Goal: Transaction & Acquisition: Purchase product/service

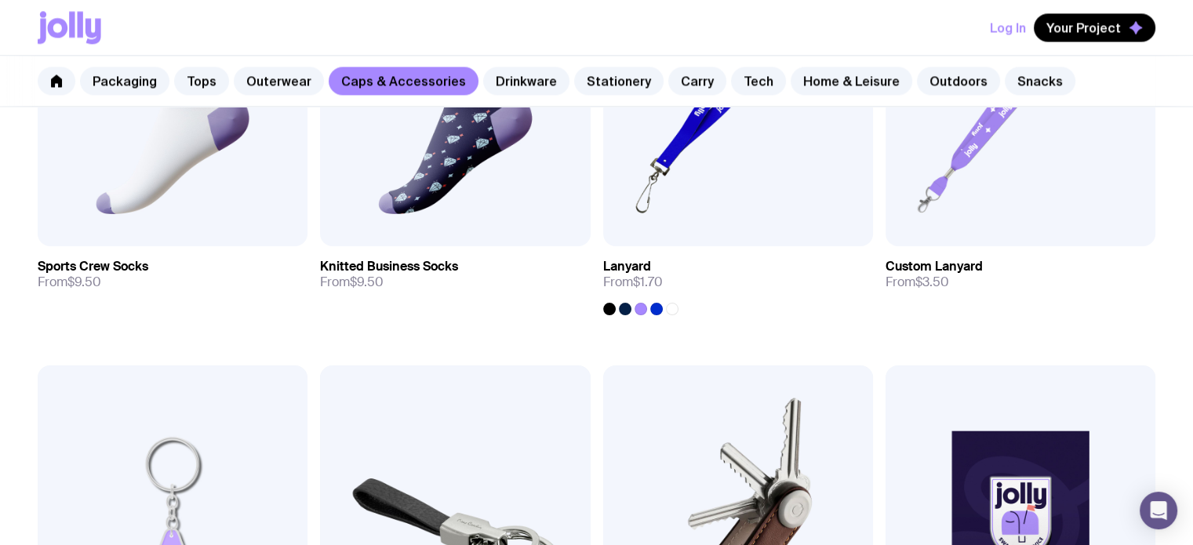
scroll to position [2111, 0]
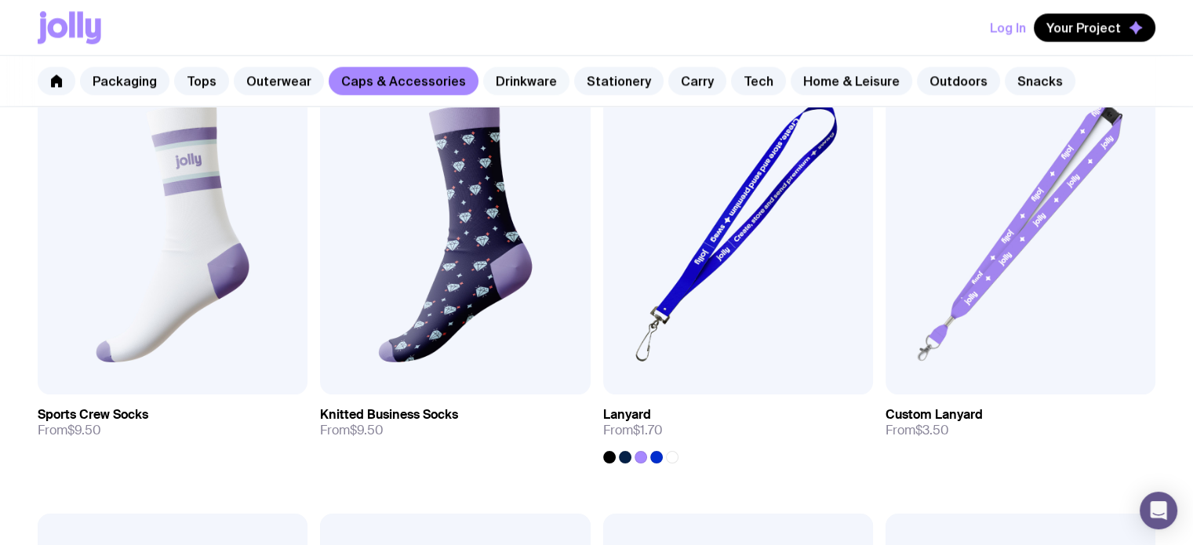
click at [501, 81] on link "Drinkware" at bounding box center [526, 81] width 86 height 28
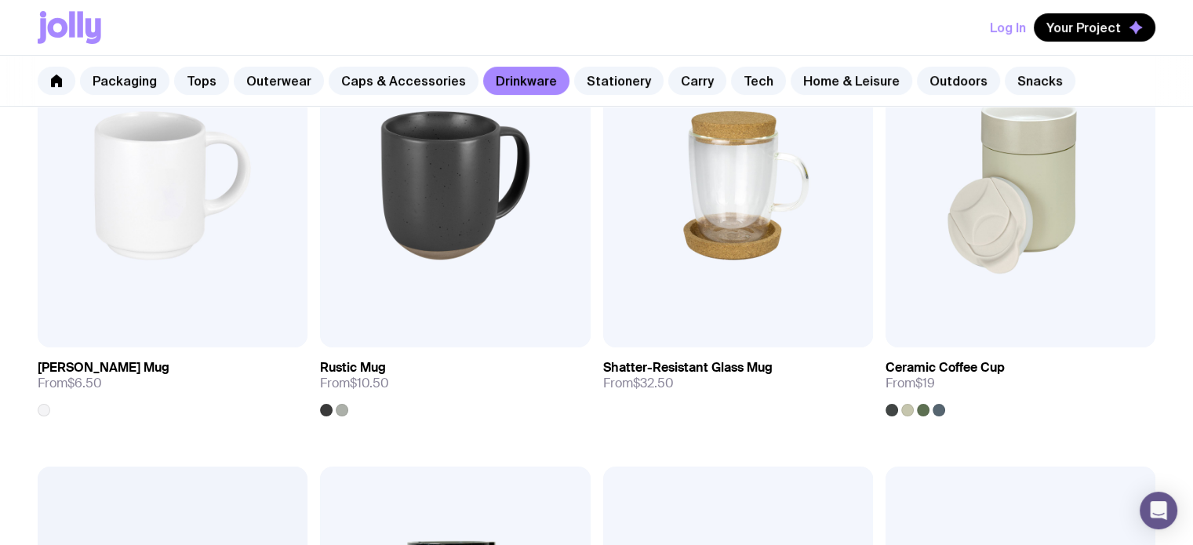
scroll to position [418, 0]
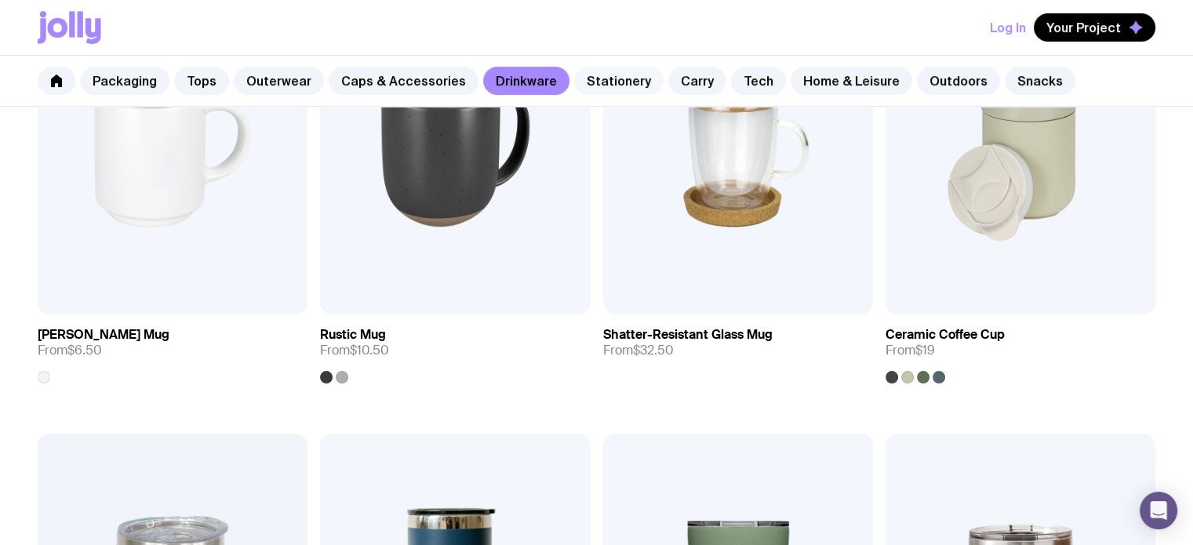
click at [599, 78] on link "Stationery" at bounding box center [618, 81] width 89 height 28
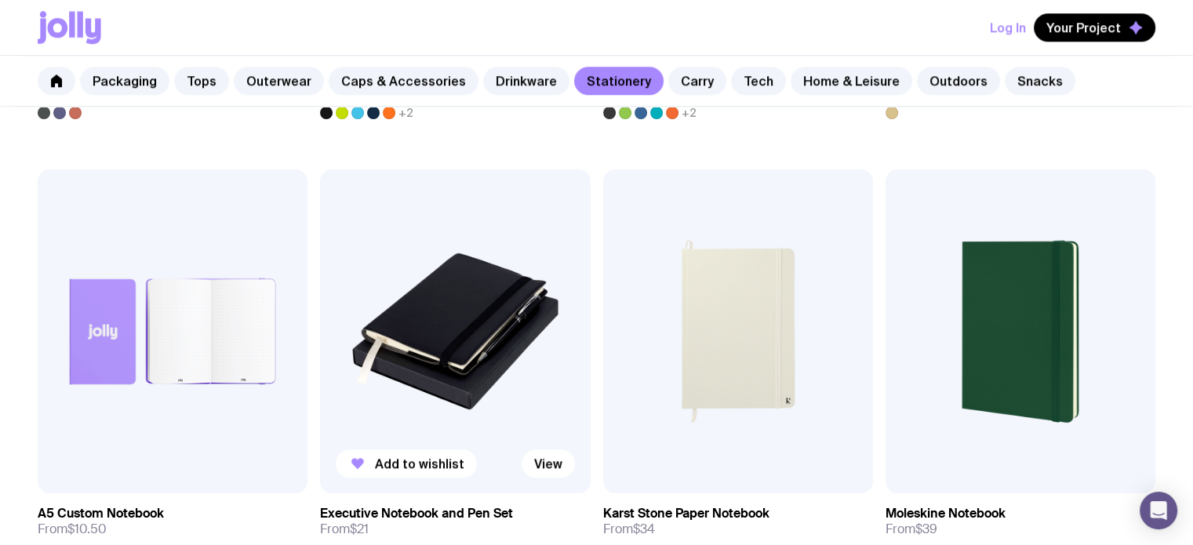
scroll to position [1673, 0]
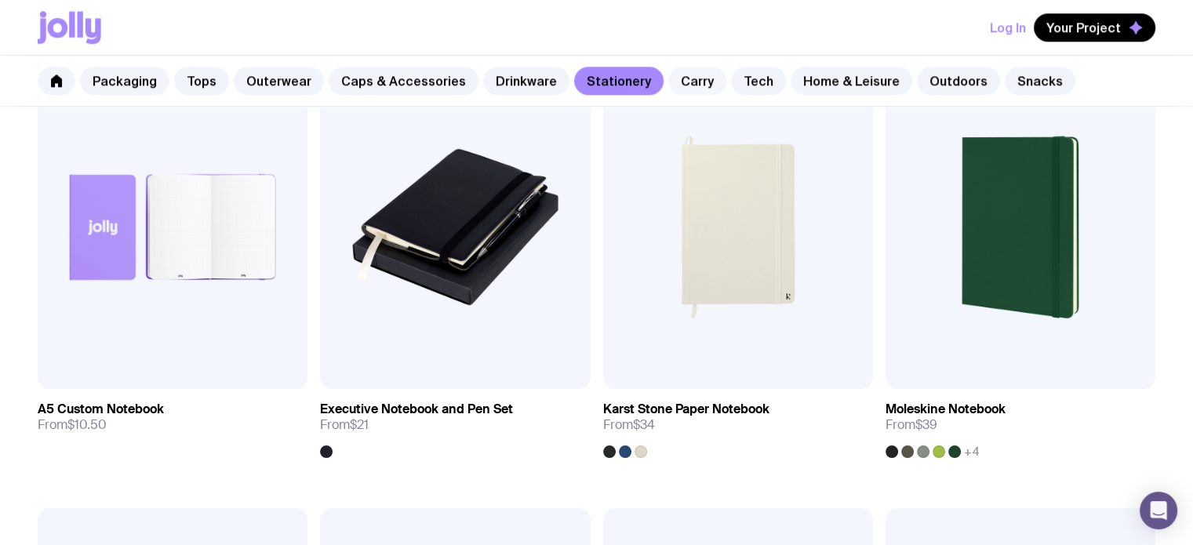
click at [675, 77] on link "Carry" at bounding box center [697, 81] width 58 height 28
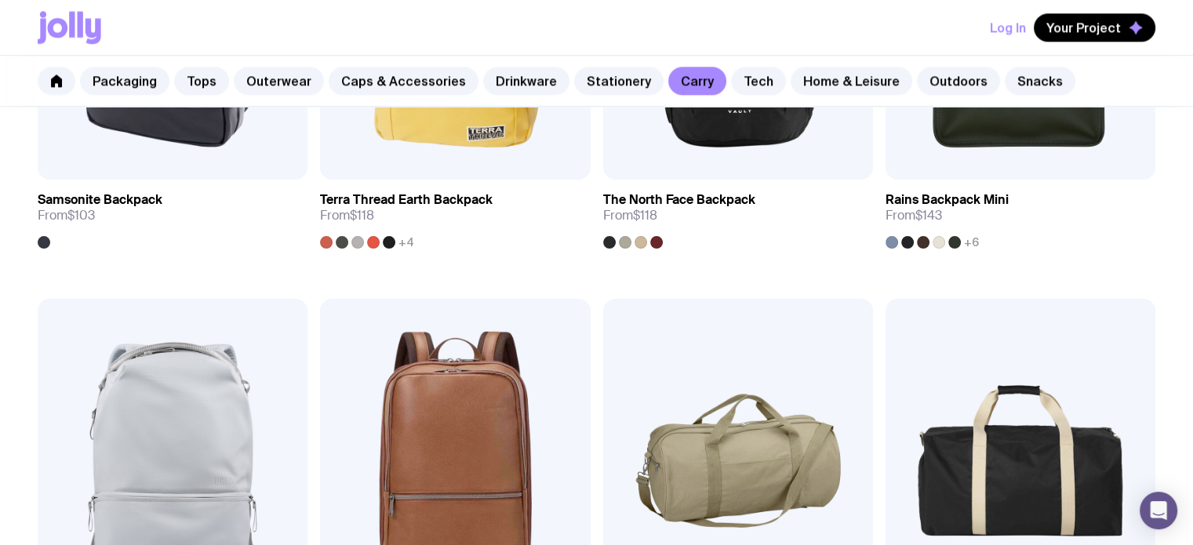
scroll to position [1255, 0]
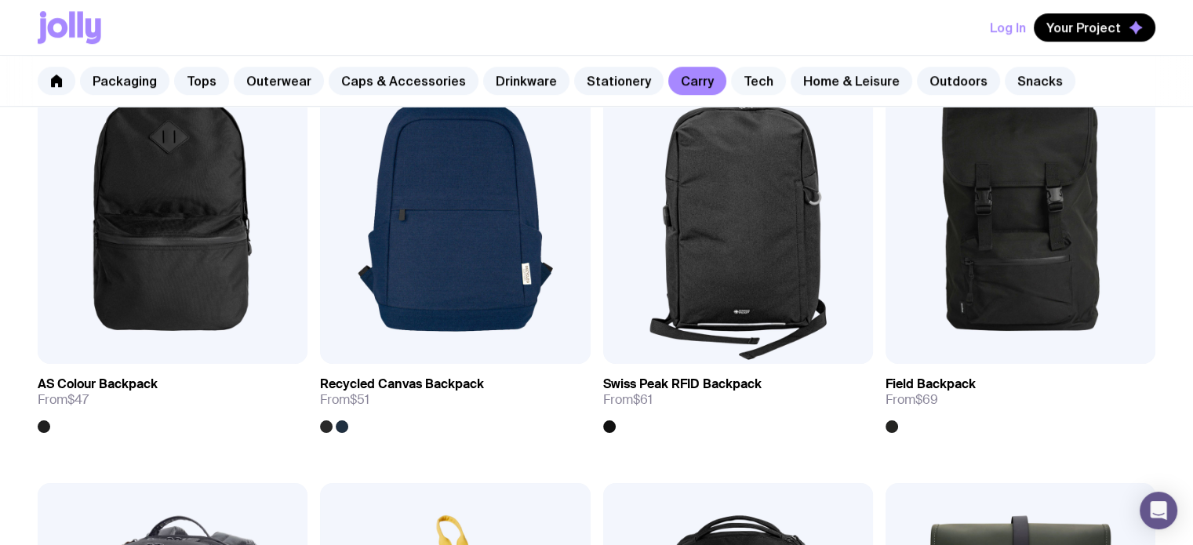
click at [739, 78] on link "Tech" at bounding box center [758, 81] width 55 height 28
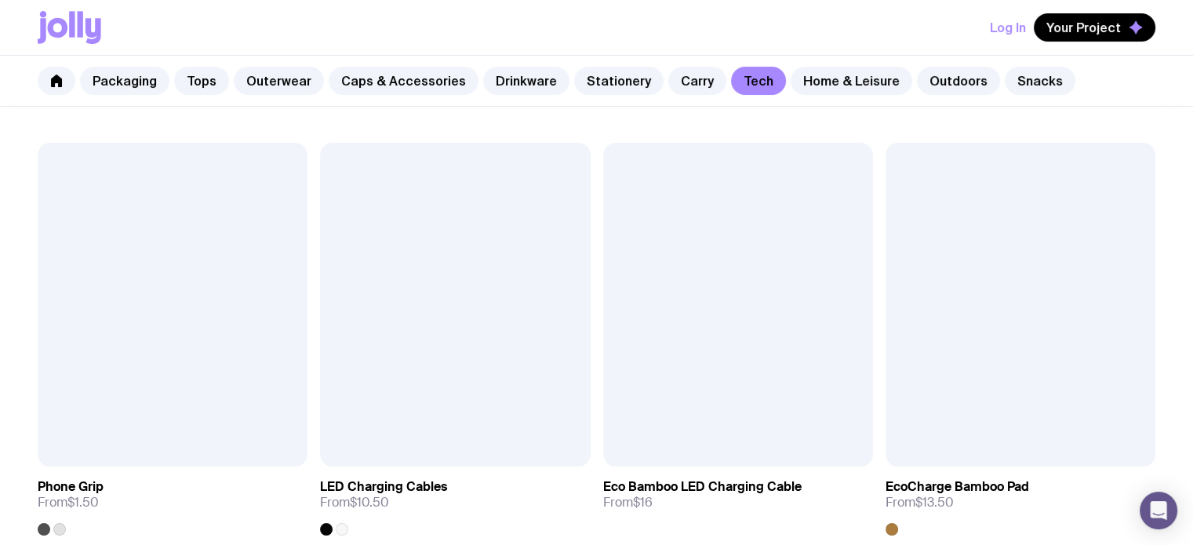
scroll to position [628, 0]
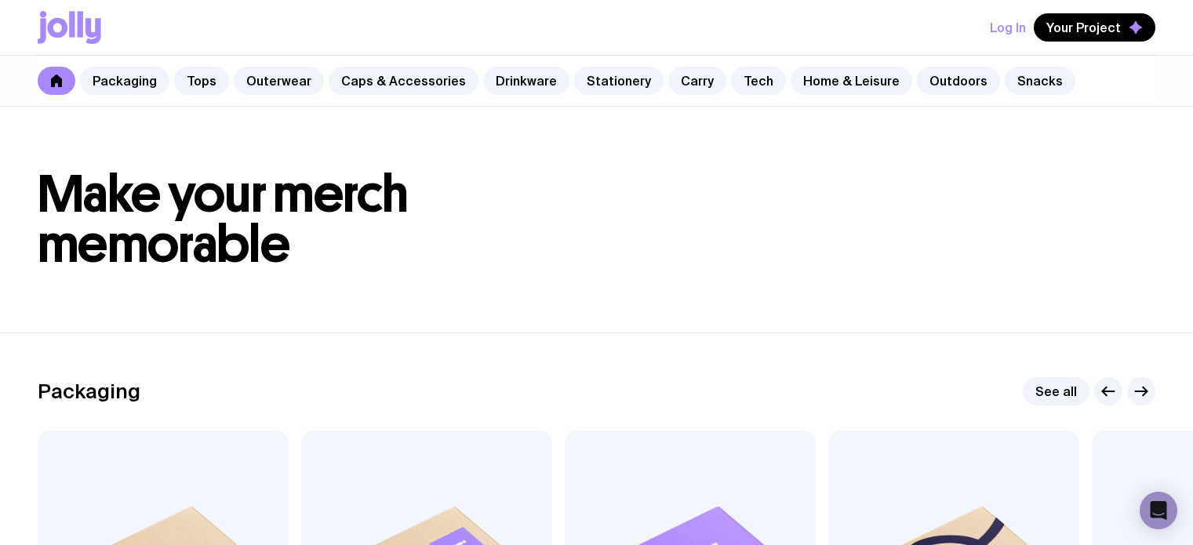
click at [279, 83] on link "Outerwear" at bounding box center [279, 81] width 90 height 28
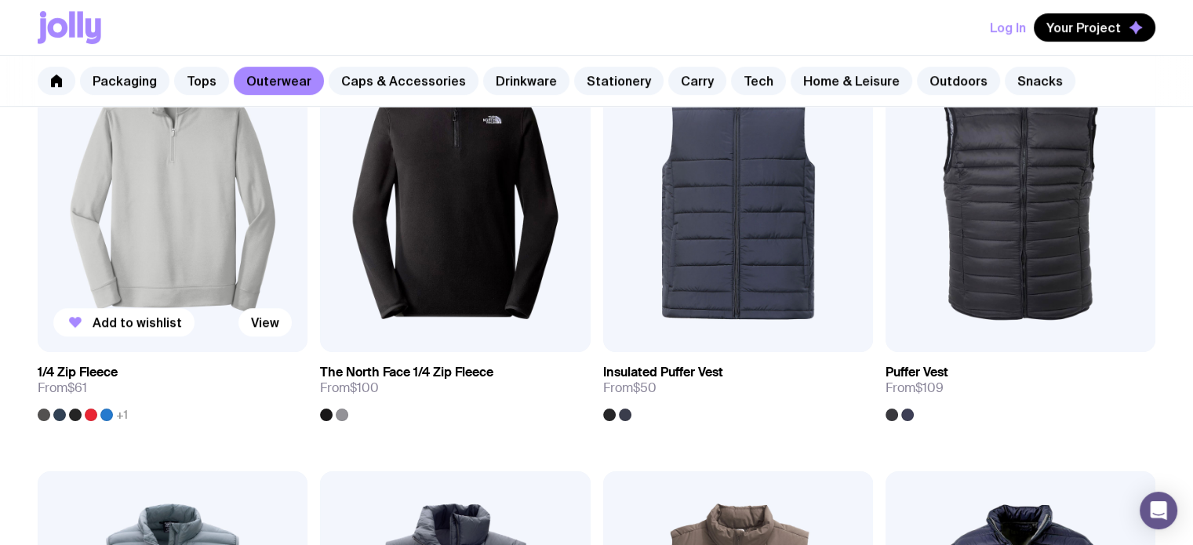
scroll to position [836, 0]
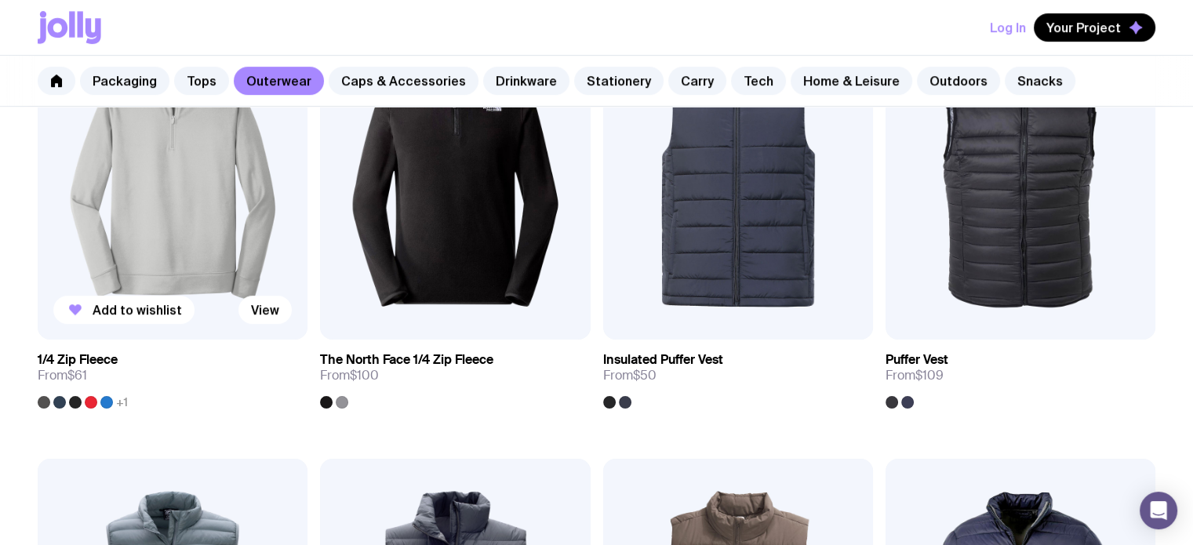
click at [97, 203] on img at bounding box center [173, 178] width 270 height 324
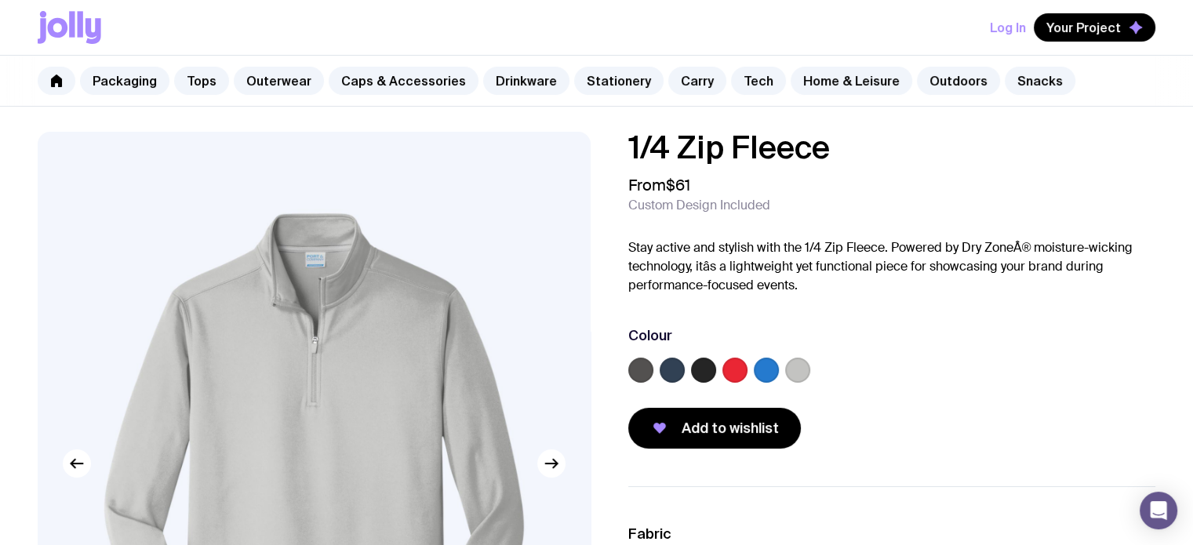
click at [844, 249] on p "Stay active and stylish with the 1/4 Zip Fleece. Powered by Dry ZoneÂ® moisture…" at bounding box center [892, 267] width 528 height 56
click at [709, 373] on label at bounding box center [703, 370] width 25 height 25
click at [0, 0] on input "radio" at bounding box center [0, 0] width 0 height 0
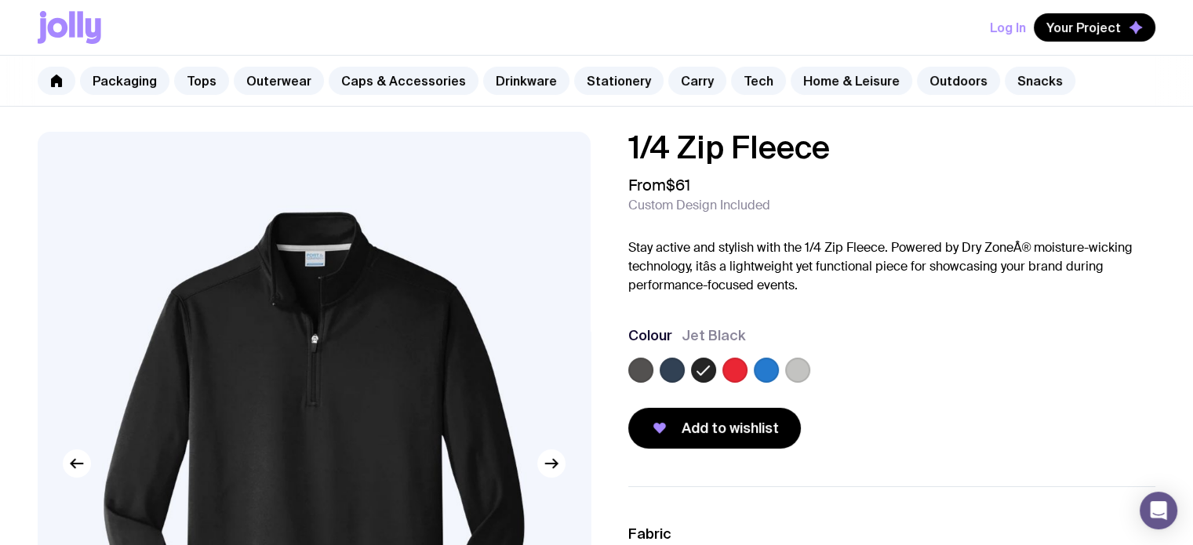
click at [642, 370] on label at bounding box center [640, 370] width 25 height 25
click at [0, 0] on input "radio" at bounding box center [0, 0] width 0 height 0
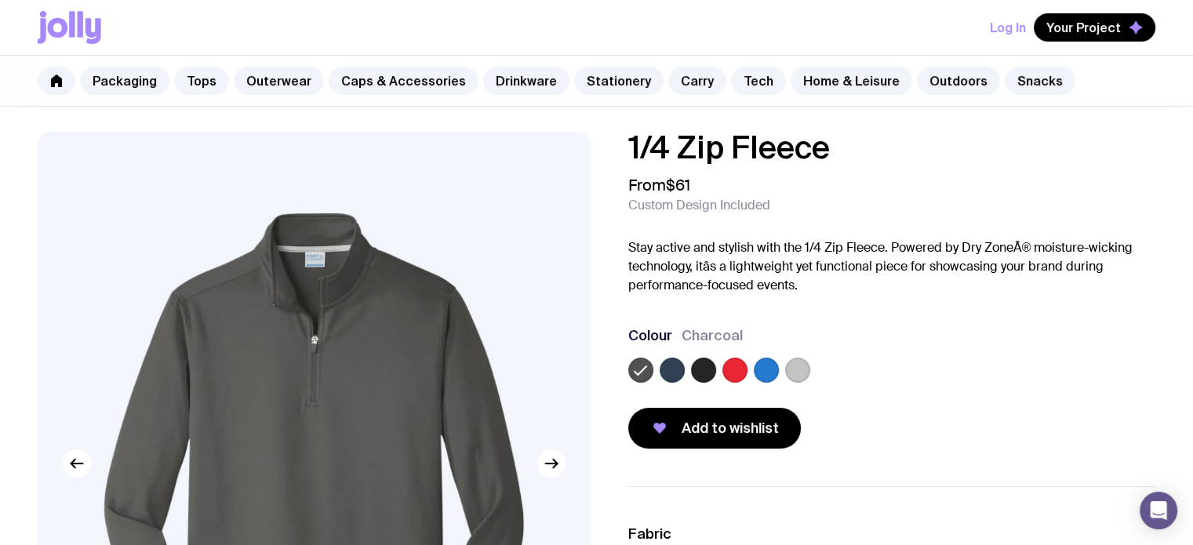
click at [672, 364] on label at bounding box center [672, 370] width 25 height 25
click at [0, 0] on input "radio" at bounding box center [0, 0] width 0 height 0
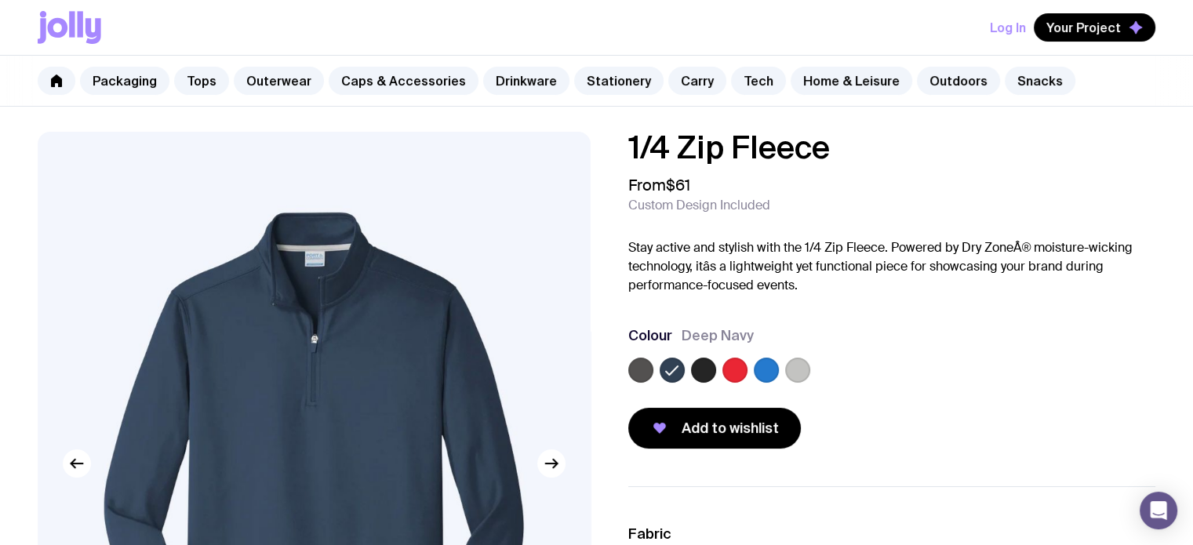
click at [701, 372] on label at bounding box center [703, 370] width 25 height 25
click at [0, 0] on input "radio" at bounding box center [0, 0] width 0 height 0
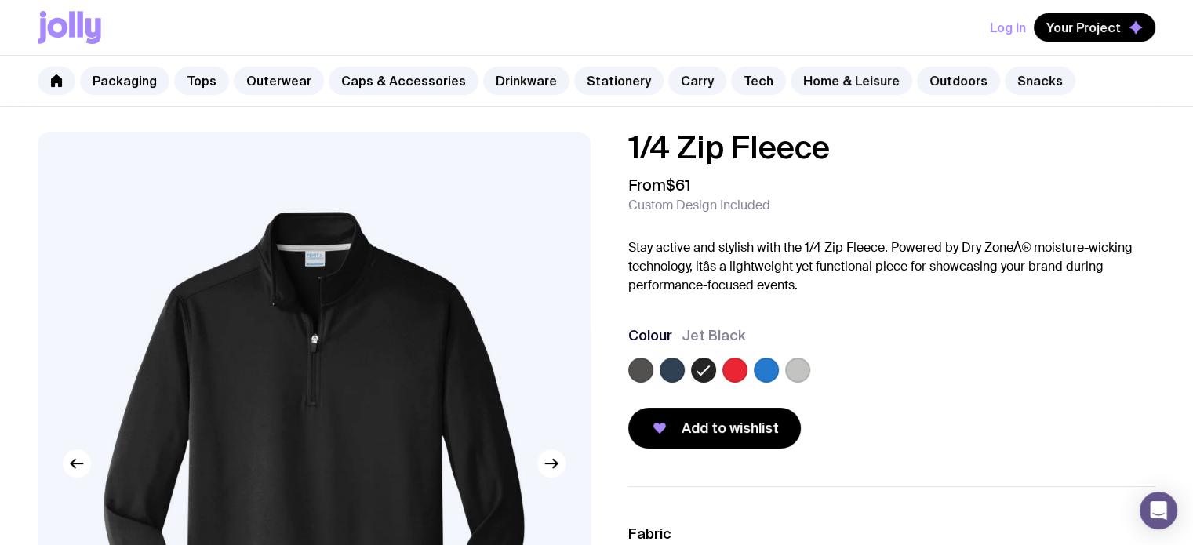
click at [646, 362] on label at bounding box center [640, 370] width 25 height 25
click at [0, 0] on input "radio" at bounding box center [0, 0] width 0 height 0
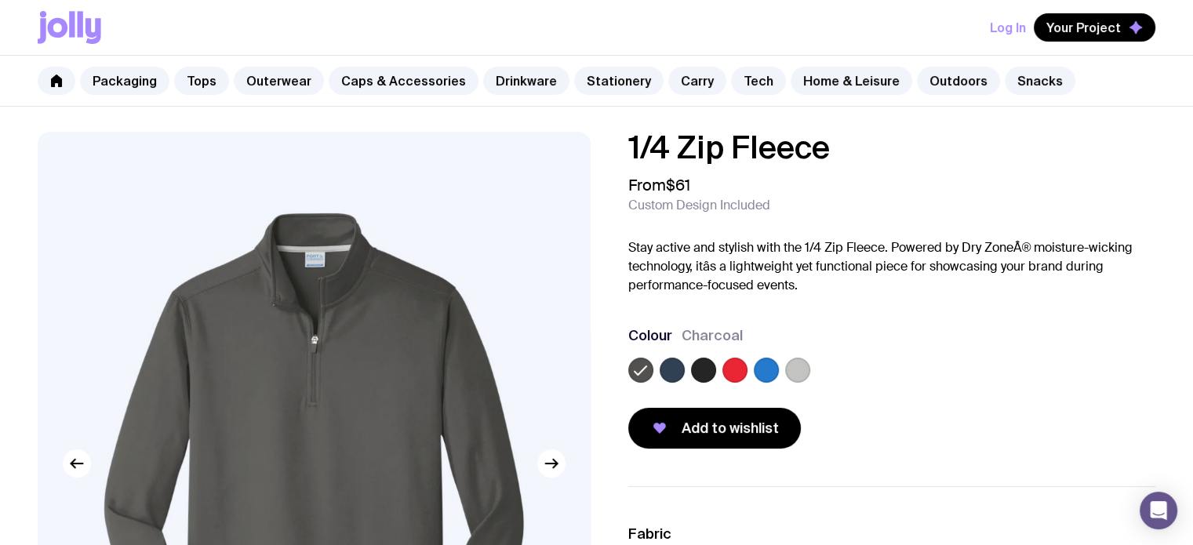
click at [697, 376] on label at bounding box center [703, 370] width 25 height 25
click at [0, 0] on input "radio" at bounding box center [0, 0] width 0 height 0
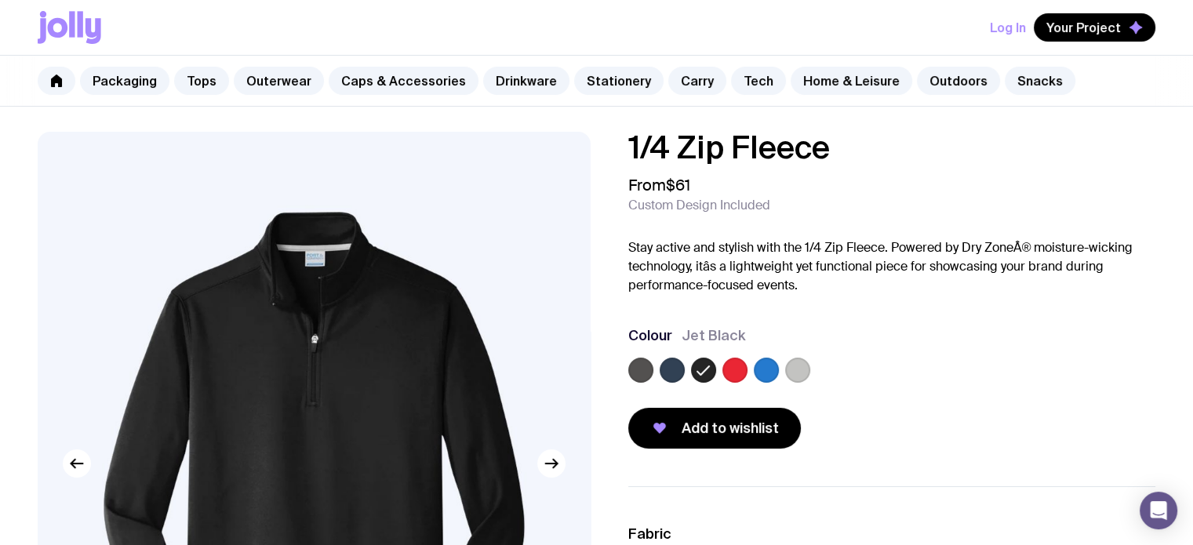
scroll to position [209, 0]
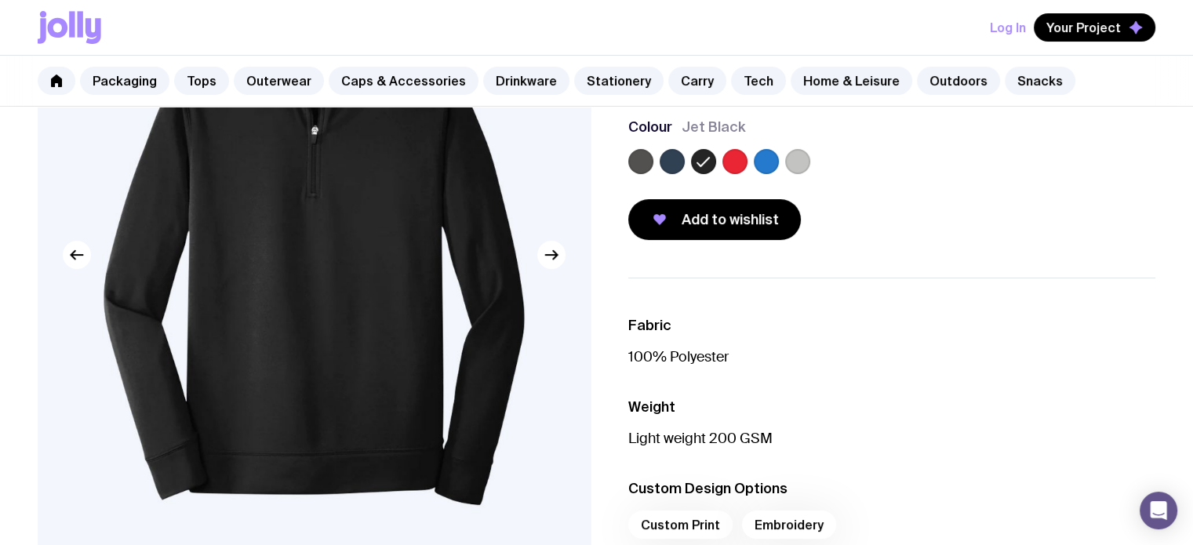
click at [668, 155] on label at bounding box center [672, 161] width 25 height 25
click at [0, 0] on input "radio" at bounding box center [0, 0] width 0 height 0
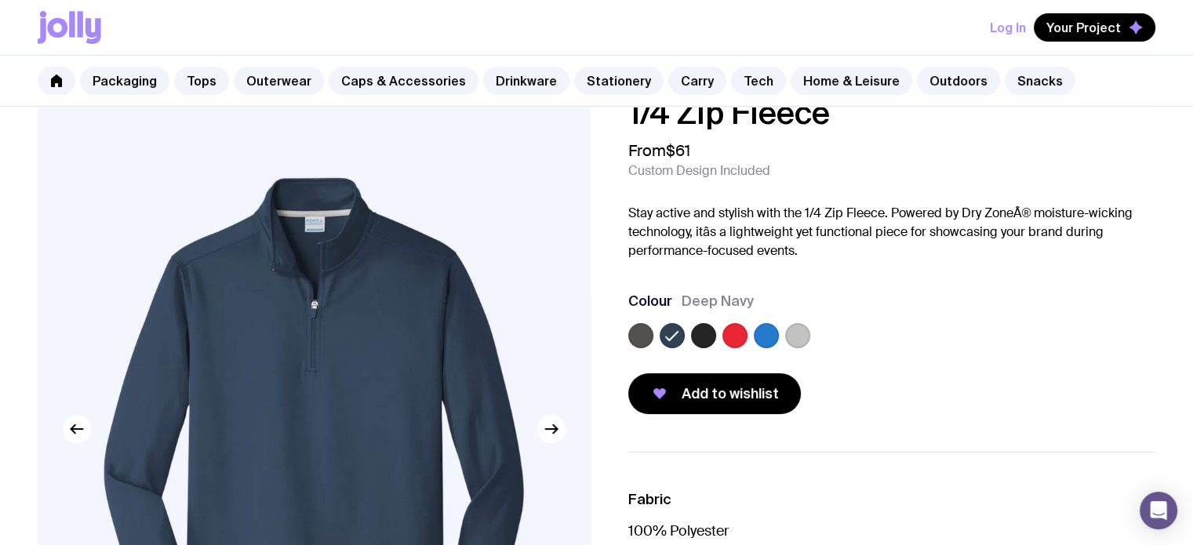
scroll to position [0, 0]
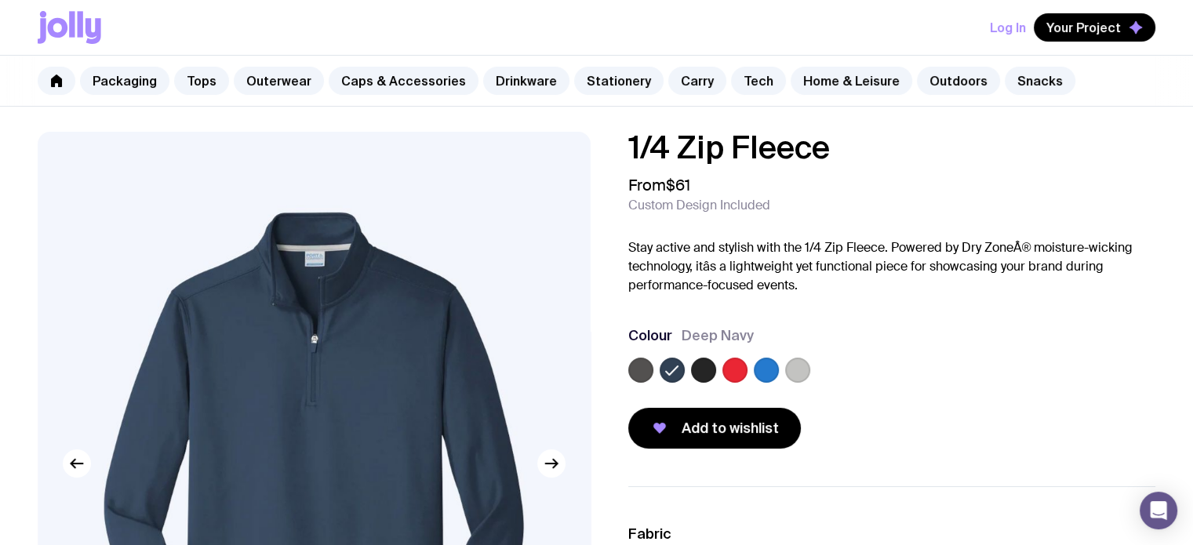
click at [651, 361] on div at bounding box center [640, 370] width 25 height 25
click at [651, 362] on div at bounding box center [640, 370] width 25 height 25
click at [647, 367] on label at bounding box center [640, 370] width 25 height 25
click at [0, 0] on input "radio" at bounding box center [0, 0] width 0 height 0
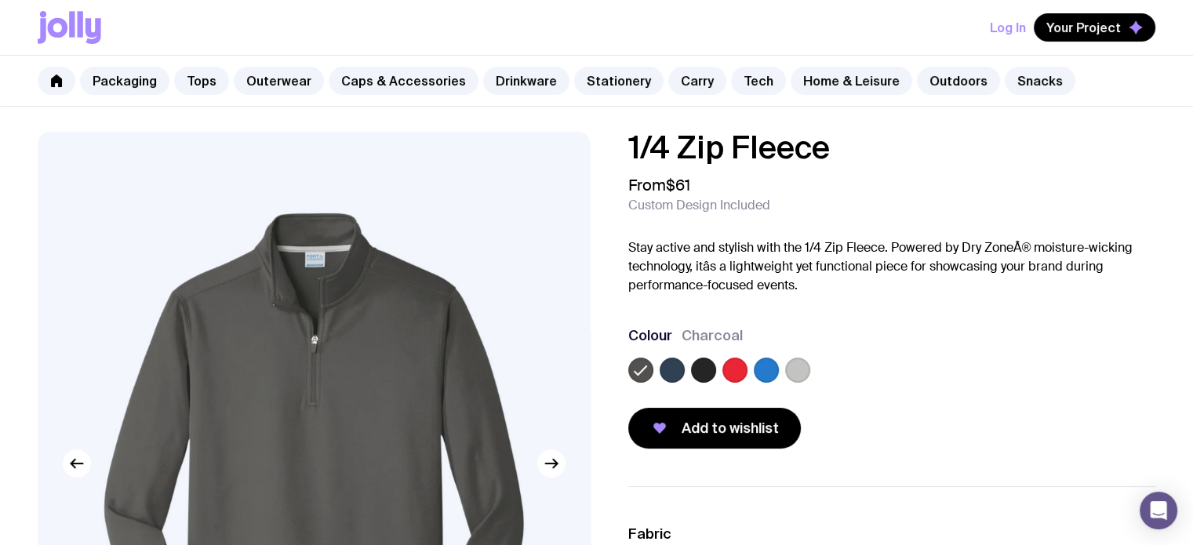
click at [770, 291] on p "Stay active and stylish with the 1/4 Zip Fleece. Powered by Dry ZoneÂ® moisture…" at bounding box center [892, 267] width 528 height 56
